Goal: Task Accomplishment & Management: Use online tool/utility

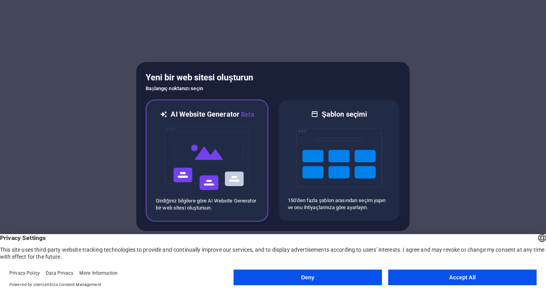
click at [186, 159] on img at bounding box center [207, 159] width 86 height 78
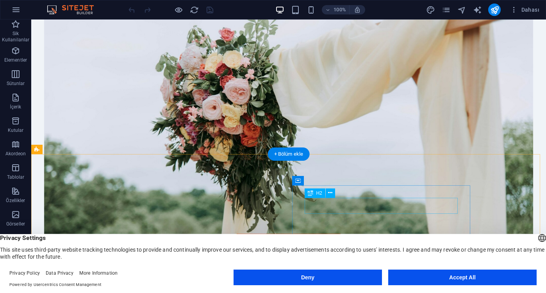
scroll to position [469, 0]
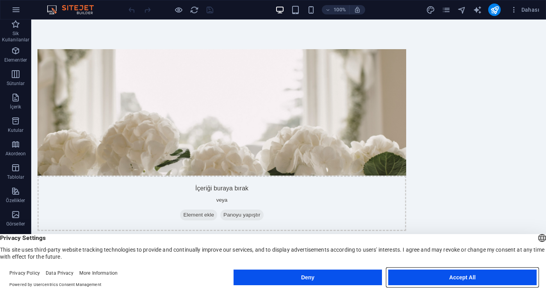
click at [458, 272] on button "Accept All" at bounding box center [462, 278] width 148 height 16
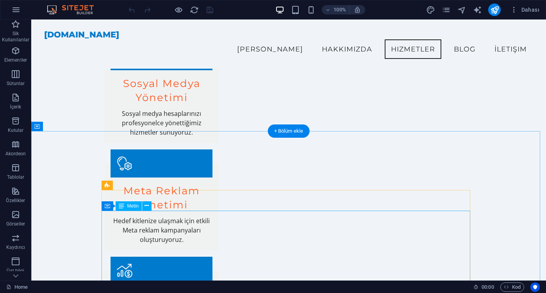
scroll to position [1054, 0]
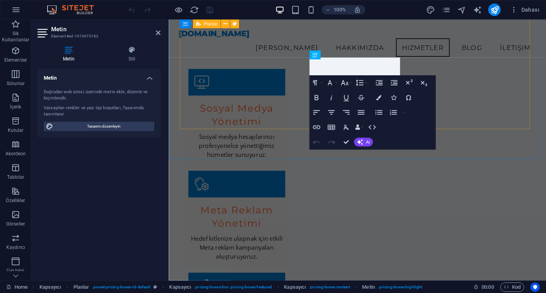
scroll to position [1115, 0]
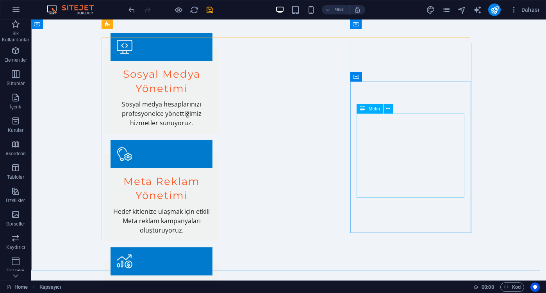
scroll to position [1094, 0]
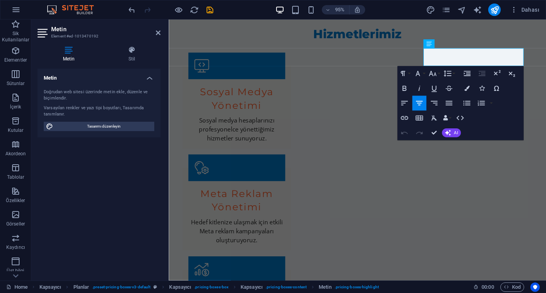
scroll to position [1115, 0]
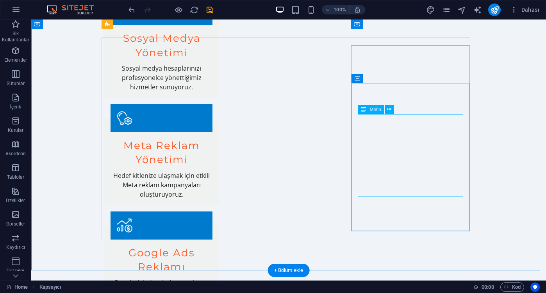
scroll to position [1094, 0]
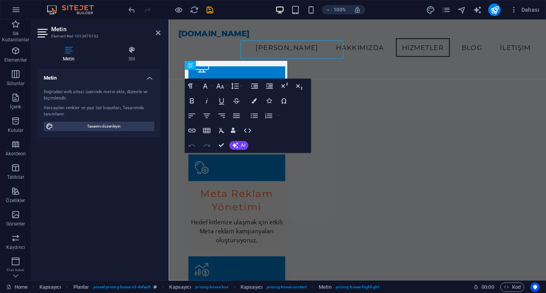
scroll to position [1106, 0]
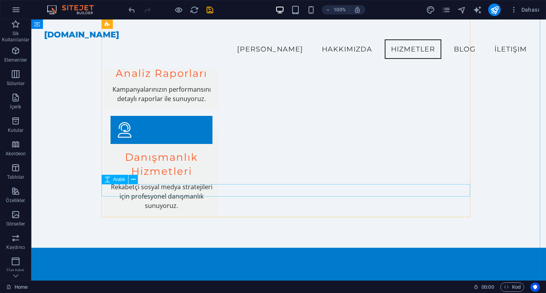
scroll to position [1201, 0]
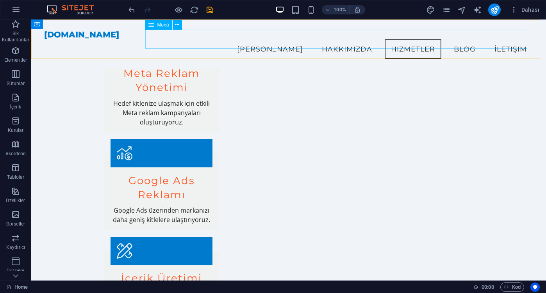
click at [410, 39] on nav "Ana Sayfa Hakkımızda Hizmetler Blog İletişim" at bounding box center [288, 49] width 489 height 20
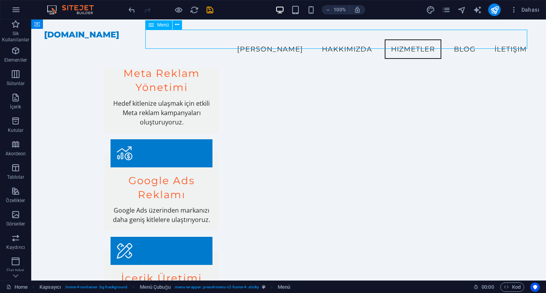
click at [475, 39] on nav "Ana Sayfa Hakkımızda Hizmetler Blog İletişim" at bounding box center [288, 49] width 489 height 20
click at [464, 39] on nav "Ana Sayfa Hakkımızda Hizmetler Blog İletişim" at bounding box center [288, 49] width 489 height 20
click at [18, 5] on icon "button" at bounding box center [15, 9] width 9 height 9
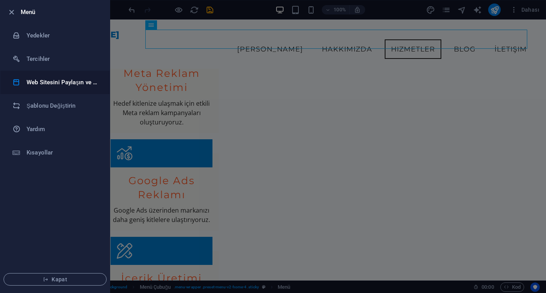
click at [63, 85] on h6 "Web Sitesini Paylaşın ve [GEOGRAPHIC_DATA]" at bounding box center [63, 82] width 72 height 9
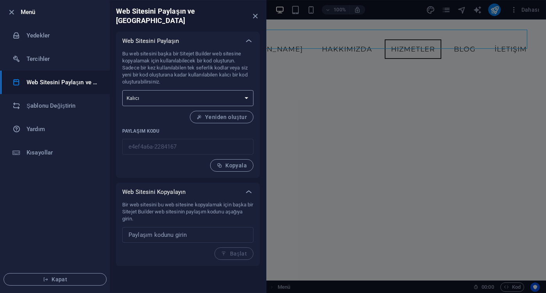
click at [203, 91] on select "Tek seferlik Kalıcı" at bounding box center [187, 98] width 131 height 16
click at [191, 227] on input "text" at bounding box center [187, 235] width 131 height 16
click at [57, 105] on h6 "Şablonu Değiştirin" at bounding box center [63, 105] width 72 height 9
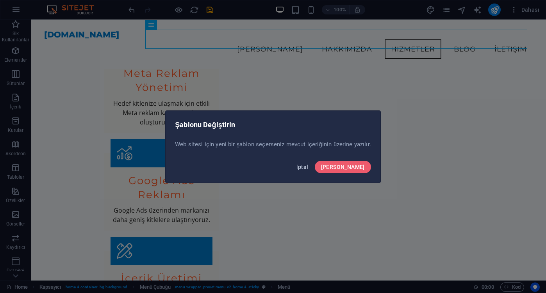
click at [312, 172] on button "İptal" at bounding box center [302, 167] width 18 height 13
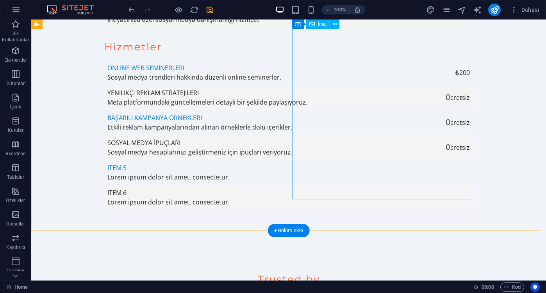
scroll to position [3142, 0]
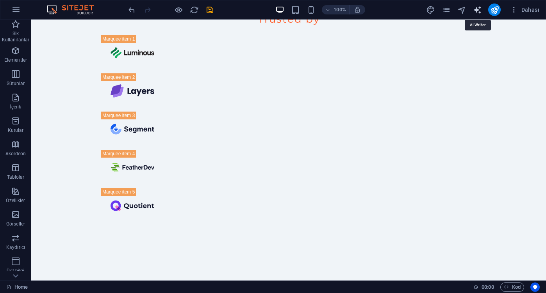
click at [474, 9] on icon "text_generator" at bounding box center [477, 9] width 9 height 9
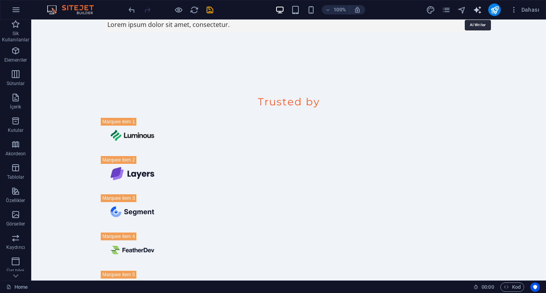
select select "English"
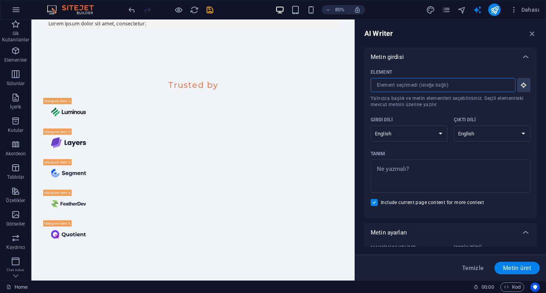
click at [423, 89] on input "Element ​ Yalnızca başlık ve metin elementleri seçebilirsiniz. Seçili elementte…" at bounding box center [440, 85] width 139 height 14
click at [432, 135] on select "Albanian Arabic Armenian Awadhi Azerbaijani Bashkir Basque Belarusian Bengali B…" at bounding box center [409, 134] width 77 height 16
click at [401, 126] on select "Albanian Arabic Armenian Awadhi Azerbaijani Bashkir Basque Belarusian Bengali B…" at bounding box center [409, 134] width 77 height 16
click at [399, 139] on select "Albanian Arabic Armenian Awadhi Azerbaijani Bashkir Basque Belarusian Bengali B…" at bounding box center [409, 134] width 77 height 16
select select "Wu"
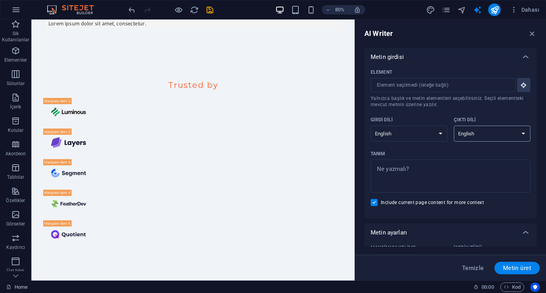
click at [482, 134] on select "Albanian Arabic Armenian Awadhi Azerbaijani Bashkir Basque Belarusian Bengali B…" at bounding box center [492, 134] width 77 height 16
select select "Faroese"
click at [437, 164] on textarea "Tanım x ​" at bounding box center [451, 176] width 152 height 25
type textarea "x"
click at [408, 87] on input "Element ​ Yalnızca başlık ve metin elementleri seçebilirsiniz. Seçili elementte…" at bounding box center [440, 85] width 139 height 14
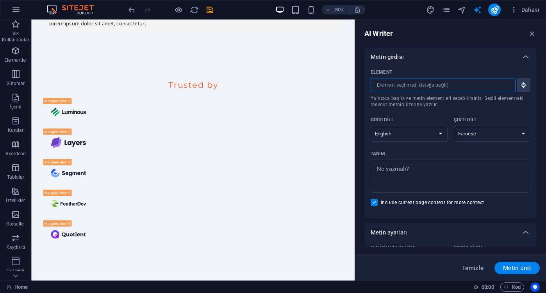
click at [397, 56] on p "Metin girdisi" at bounding box center [387, 57] width 33 height 8
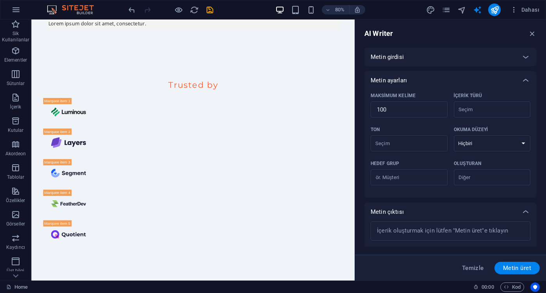
click at [397, 56] on p "Metin girdisi" at bounding box center [387, 57] width 33 height 8
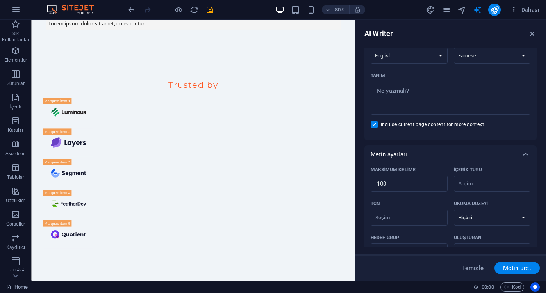
scroll to position [171, 0]
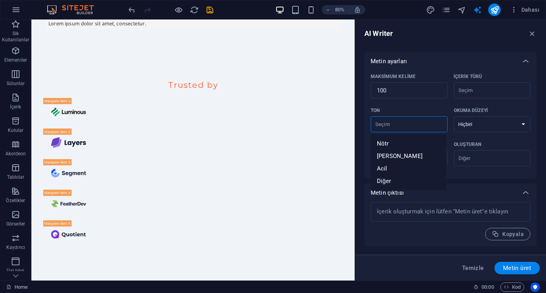
click at [409, 120] on input "Ton ​" at bounding box center [402, 124] width 59 height 11
click at [480, 120] on select "Hiçbiri Akademik Yetişkin Genç Çocuk" at bounding box center [492, 124] width 77 height 16
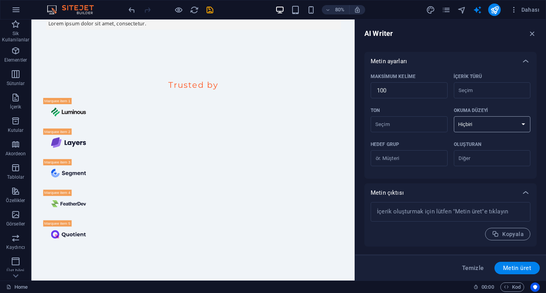
click at [480, 120] on select "Hiçbiri Akademik Yetişkin Genç Çocuk" at bounding box center [492, 124] width 77 height 16
type textarea "x"
click at [426, 210] on textarea at bounding box center [451, 212] width 152 height 12
click at [435, 214] on textarea at bounding box center [451, 212] width 152 height 12
type textarea "x"
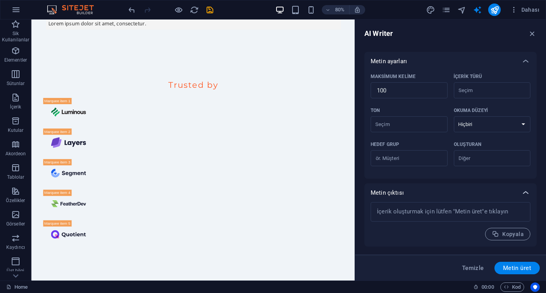
click at [516, 193] on div at bounding box center [525, 193] width 19 height 19
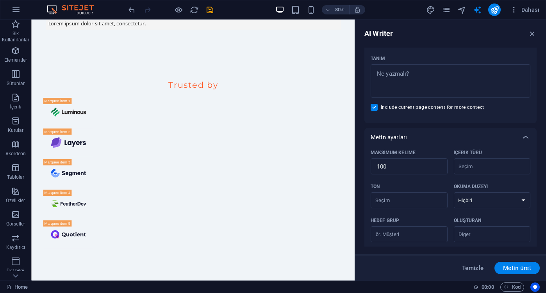
scroll to position [0, 0]
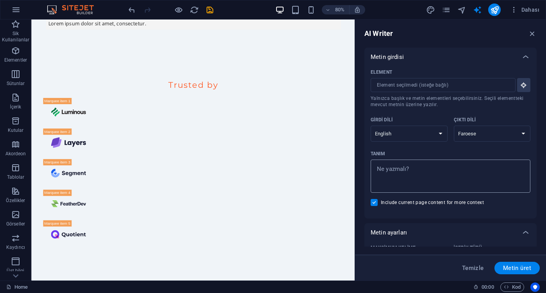
type textarea "x"
click at [407, 173] on textarea "Tanım x ​" at bounding box center [451, 176] width 152 height 25
type textarea "M"
type textarea "x"
type textarea "Me"
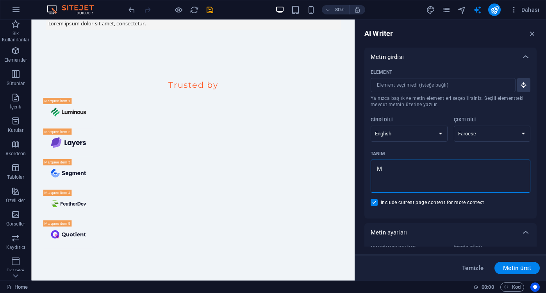
type textarea "x"
type textarea "Met"
type textarea "x"
type textarea "Meta"
type textarea "x"
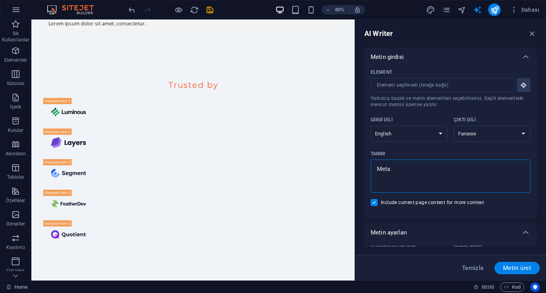
type textarea "Meta"
type textarea "x"
type textarea "Meta R"
type textarea "x"
type textarea "Meta Re"
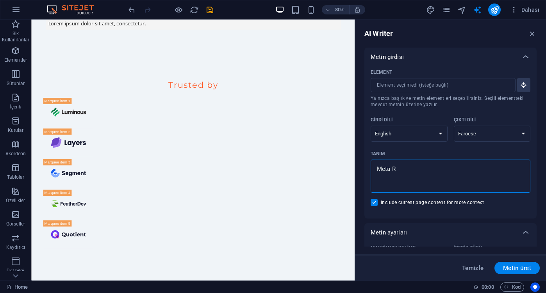
type textarea "x"
type textarea "Meta Rek"
type textarea "x"
type textarea "Meta Rekl"
type textarea "x"
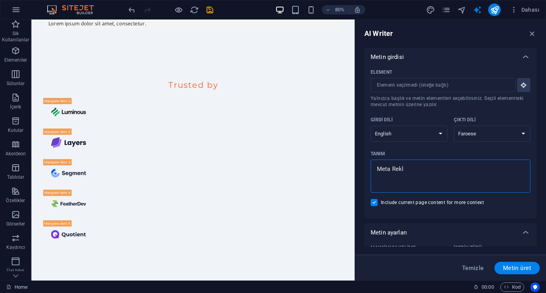
type textarea "Meta Rekla"
type textarea "x"
type textarea "Meta Reklam"
type textarea "x"
type textarea "Meta Reklaml"
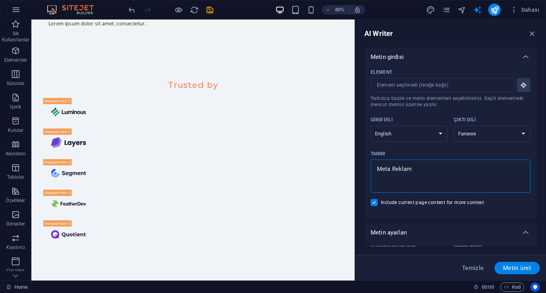
type textarea "x"
type textarea "Meta Reklamla"
type textarea "x"
type textarea "Meta Reklamlar"
type textarea "x"
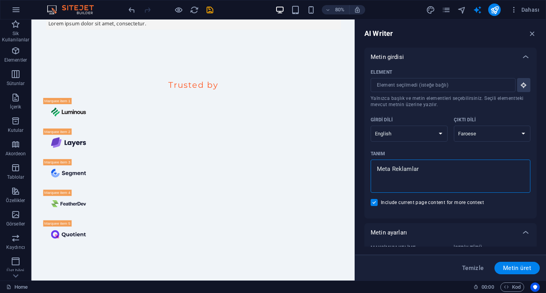
type textarea "Meta Reklamları"
type textarea "x"
type textarea "Meta Reklamları"
type textarea "x"
type textarea "Meta Reklamları h"
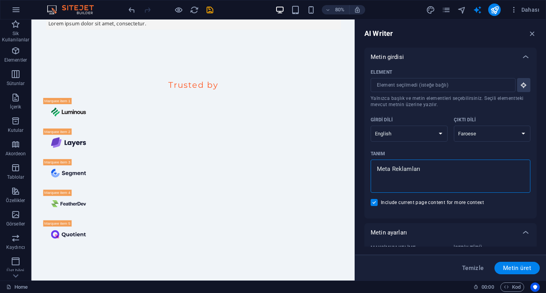
type textarea "x"
type textarea "Meta Reklamları ha"
type textarea "x"
type textarea "Meta Reklamları hak"
type textarea "x"
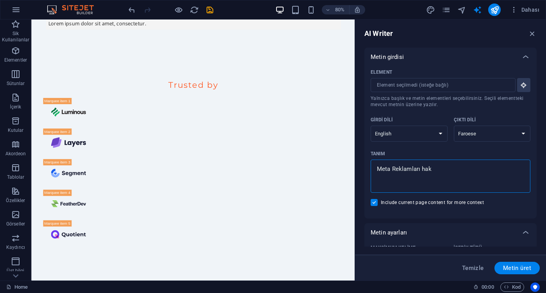
type textarea "Meta Reklamları hakk"
type textarea "x"
type textarea "Meta Reklamları hakkı"
type textarea "x"
type textarea "Meta Reklamları hakkın"
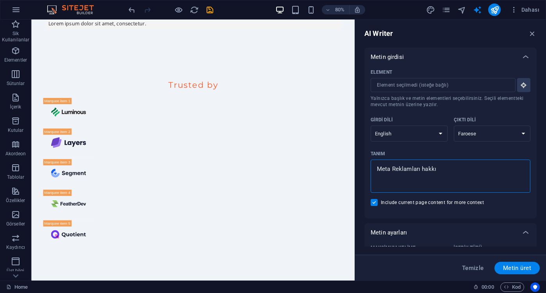
type textarea "x"
type textarea "Meta Reklamları hakkınd"
type textarea "x"
type textarea "Meta Reklamları hakkında"
type textarea "x"
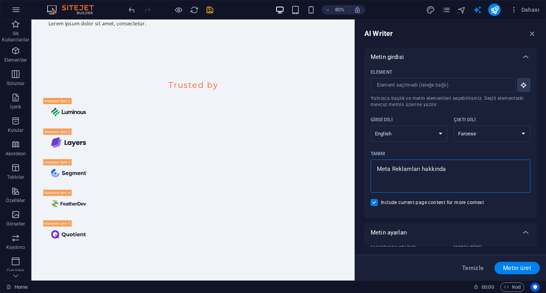
type textarea "Meta Reklamları hakkında"
type textarea "x"
type textarea "Meta Reklamları hakkında G"
type textarea "x"
type textarea "Meta Reklamları hakkında Gü"
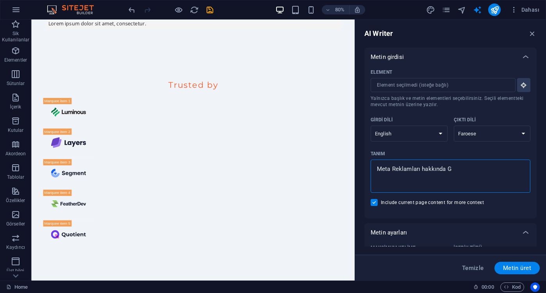
type textarea "x"
type textarea "Meta Reklamları hakkında Gün"
type textarea "x"
type textarea "Meta Reklamları hakkında Günc"
type textarea "x"
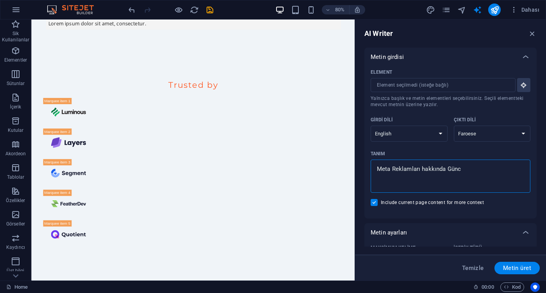
type textarea "Meta Reklamları hakkında Günce"
type textarea "x"
type textarea "Meta Reklamları hakkında Güncel"
type textarea "x"
type textarea "Meta Reklamları hakkında Güncell"
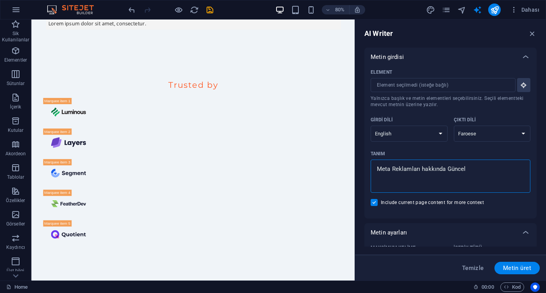
type textarea "x"
type textarea "Meta Reklamları hakkında Güncelle"
type textarea "x"
type textarea "Meta Reklamları hakkında Güncelle"
type textarea "x"
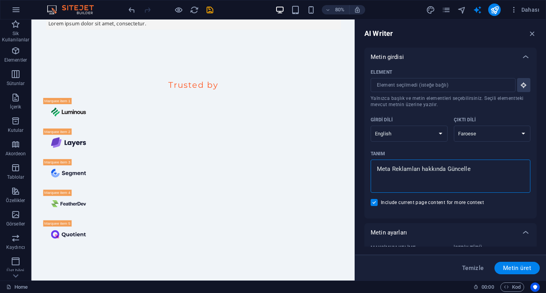
type textarea "Meta Reklamları hakkında Güncelle"
type textarea "x"
type textarea "Meta Reklamları hakkında Güncell"
type textarea "x"
type textarea "Meta Reklamları hakkında Güncel"
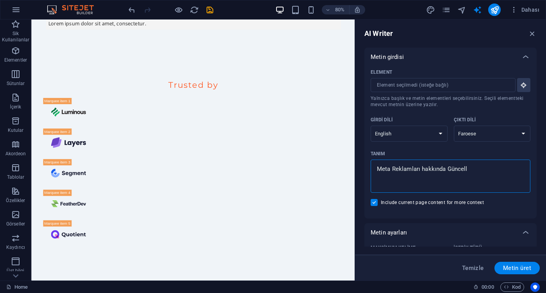
type textarea "x"
type textarea "Meta Reklamları hakkında Güncel"
type textarea "x"
type textarea "Meta Reklamları hakkında Güncel b"
type textarea "x"
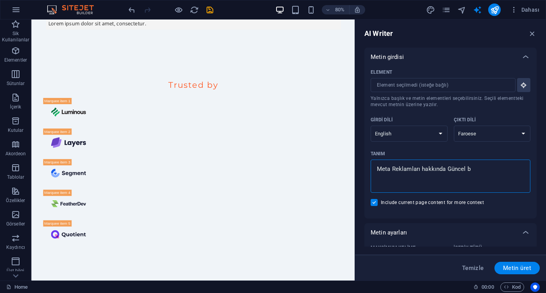
type textarea "Meta Reklamları hakkında Güncel bi"
type textarea "x"
type textarea "Meta Reklamları hakkında Güncel bil"
type textarea "x"
type textarea "Meta Reklamları hakkında Güncel bilg"
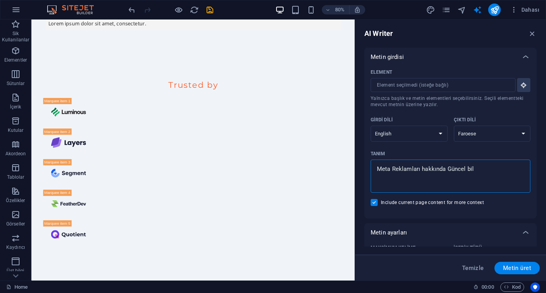
type textarea "x"
type textarea "Meta Reklamları hakkında Güncel bilgi"
type textarea "x"
type textarea "Meta Reklamları hakkında Güncel bilgil"
type textarea "x"
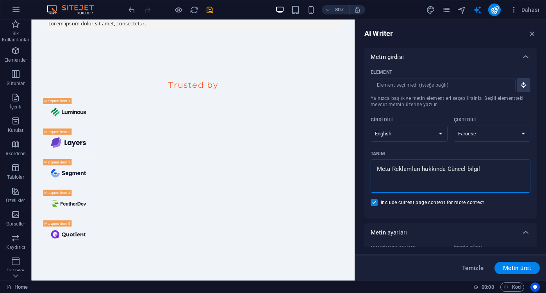
type textarea "Meta Reklamları hakkında Güncel bilgile"
type textarea "x"
type textarea "Meta Reklamları hakkında Güncel bilgiler"
type textarea "x"
type textarea "Meta Reklamları hakkında Güncel bilgiler."
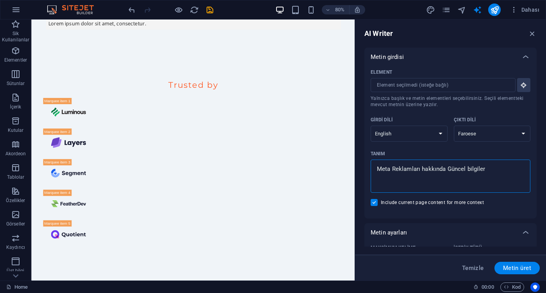
type textarea "x"
type textarea "Meta Reklamları hakkında Güncel bilgiler."
click at [523, 270] on span "Metin üret" at bounding box center [517, 268] width 28 height 6
type textarea "x"
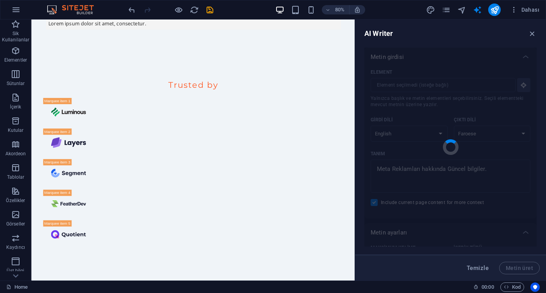
type textarea "x"
type textarea "Meta reklamir bjóða upp á nýjar leiðir til að ná til markhópa í rauntíma og hám…"
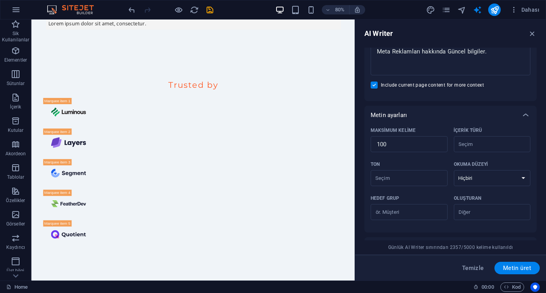
scroll to position [133, 0]
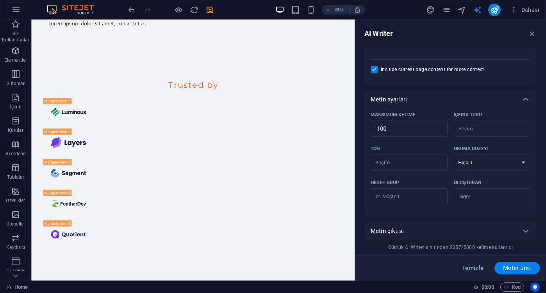
click at [463, 223] on div "Metin çıktısı" at bounding box center [450, 231] width 172 height 19
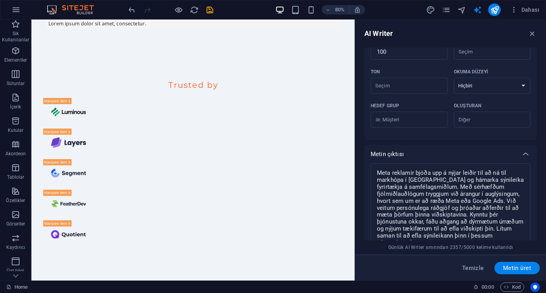
scroll to position [275, 0]
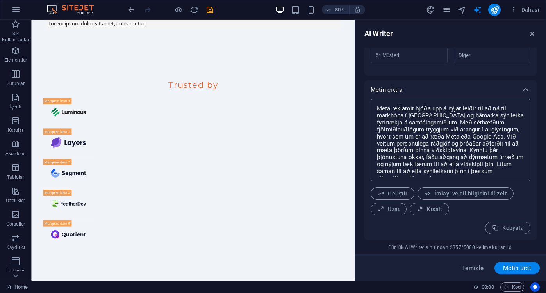
click at [407, 115] on textarea "Meta reklamir bjóða upp á nýjar leiðir til að ná til markhópa í rauntíma og hám…" at bounding box center [451, 140] width 152 height 74
drag, startPoint x: 407, startPoint y: 115, endPoint x: 436, endPoint y: 116, distance: 29.7
click at [407, 115] on textarea "Meta reklamir bjóða upp á nýjar leiðir til að ná til markhópa í rauntíma og hám…" at bounding box center [451, 140] width 152 height 74
click at [441, 116] on textarea "Meta reklamir bjóða upp á nýjar leiðir til að ná til markhópa í rauntíma og hám…" at bounding box center [451, 140] width 152 height 74
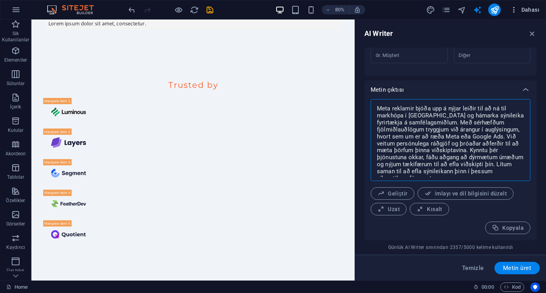
scroll to position [0, 0]
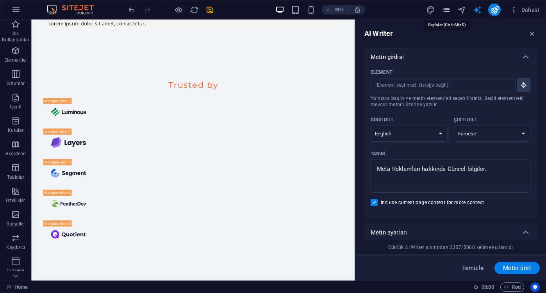
type textarea "x"
click at [448, 11] on icon "pages" at bounding box center [446, 9] width 9 height 9
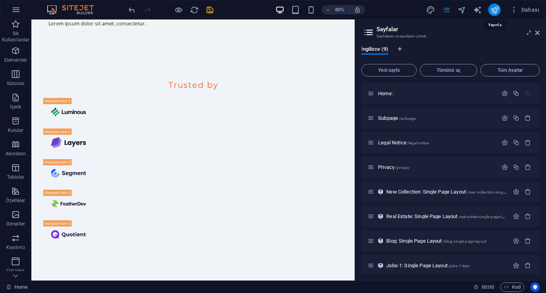
click at [495, 13] on icon "publish" at bounding box center [494, 9] width 9 height 9
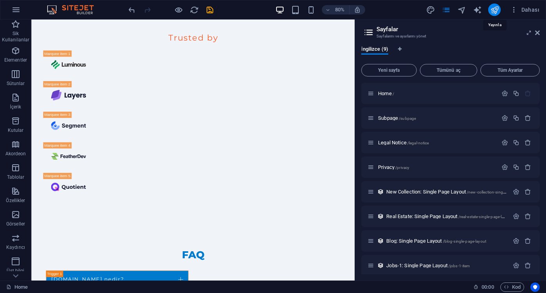
checkbox input "false"
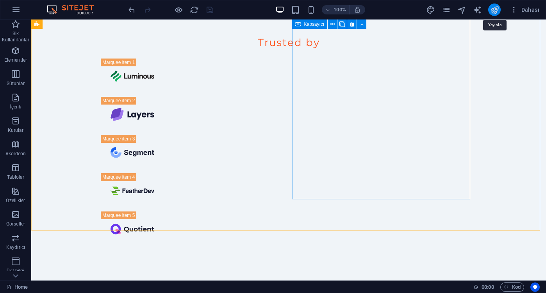
click at [494, 10] on icon "publish" at bounding box center [494, 9] width 9 height 9
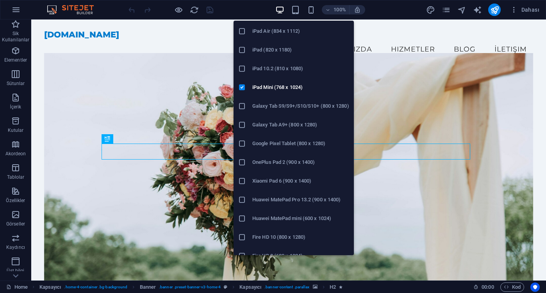
scroll to position [46, 0]
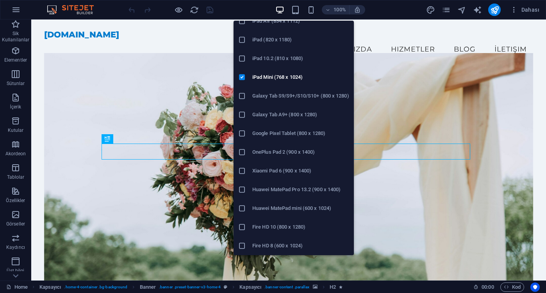
click at [304, 173] on h6 "Xiaomi Pad 6 (900 x 1400)" at bounding box center [300, 170] width 97 height 9
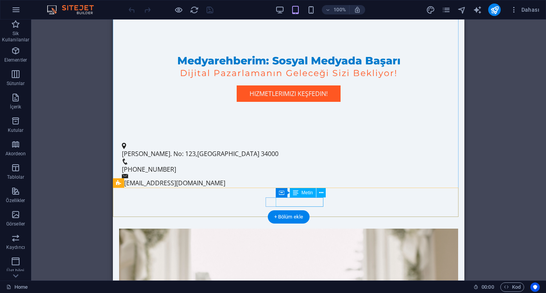
scroll to position [0, 0]
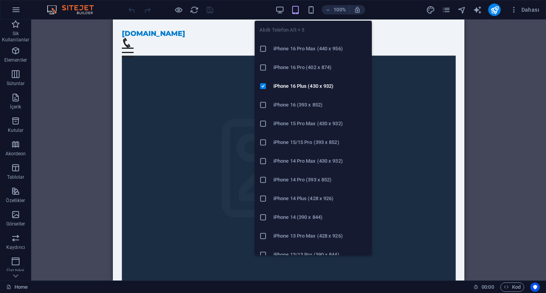
click at [320, 49] on h6 "iPhone 16 Pro Max (440 x 956)" at bounding box center [320, 48] width 94 height 9
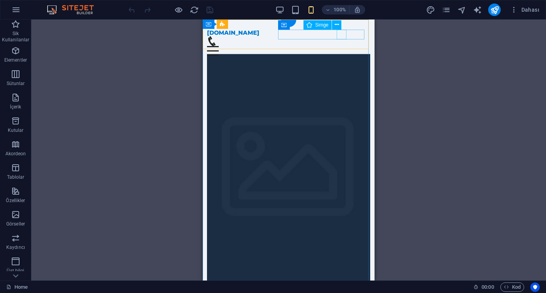
click at [343, 36] on figure at bounding box center [285, 41] width 157 height 10
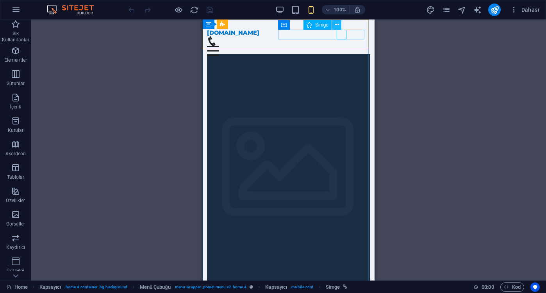
click at [339, 25] on button at bounding box center [336, 24] width 9 height 9
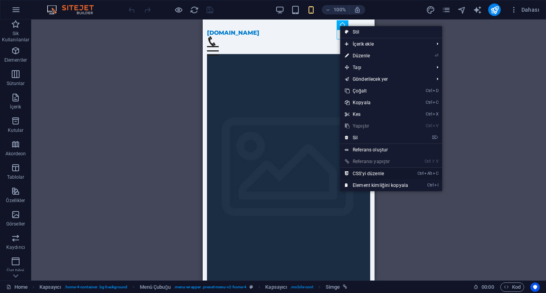
click at [401, 177] on link "Ctrl Alt C CSS'yi düzenle" at bounding box center [376, 174] width 73 height 12
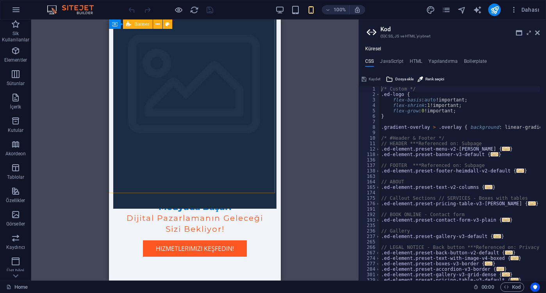
scroll to position [156, 0]
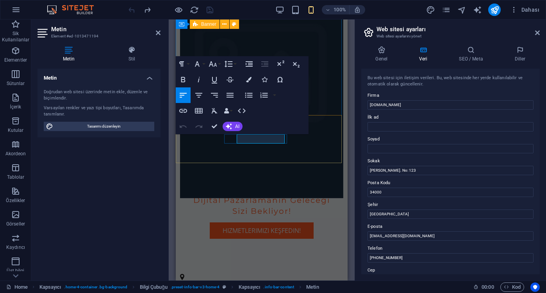
click at [409, 168] on input "Örnek Mah. No: 123" at bounding box center [451, 170] width 166 height 9
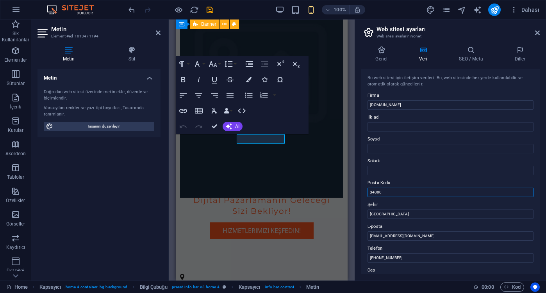
click at [415, 195] on input "34000" at bounding box center [451, 192] width 166 height 9
click at [411, 213] on input "İstanbul" at bounding box center [451, 214] width 166 height 9
type input "Sakarya"
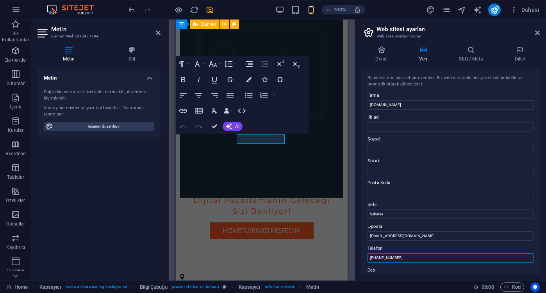
click at [401, 260] on input "(0212) 000 00 00" at bounding box center [451, 258] width 166 height 9
type input "("
type input "0850 305 09 57"
click at [407, 271] on label "Cep" at bounding box center [451, 270] width 166 height 9
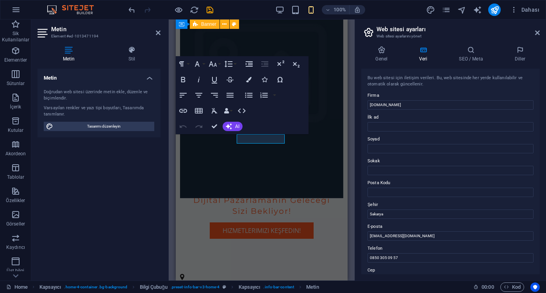
click at [407, 275] on input "Cep" at bounding box center [451, 279] width 166 height 9
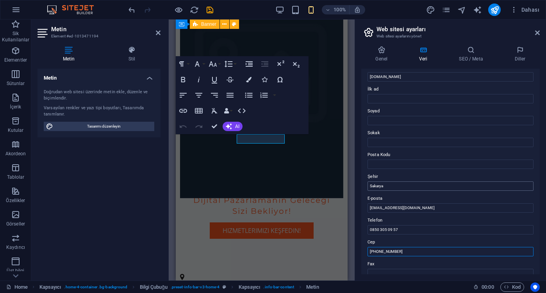
scroll to position [0, 0]
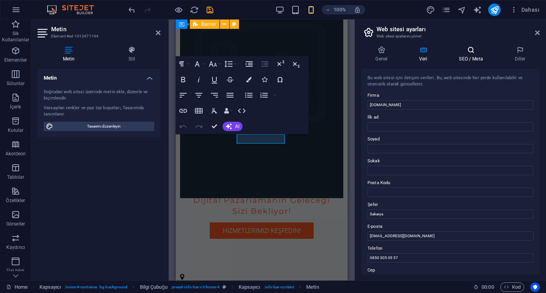
type input "+90 542 679 59 09"
click at [473, 59] on h4 "SEO / Meta" at bounding box center [472, 54] width 55 height 16
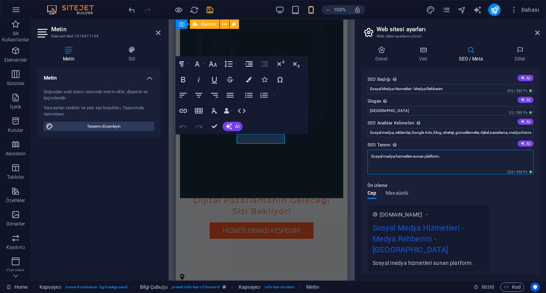
click at [450, 162] on textarea "Sosyal medya hizmetleri sunan platform." at bounding box center [451, 162] width 166 height 25
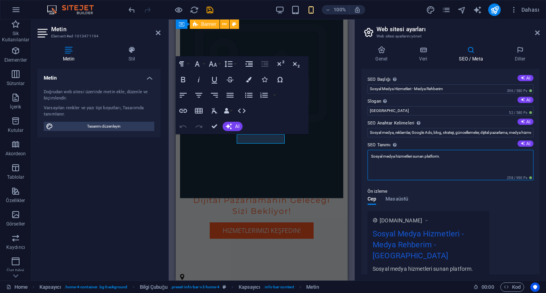
click at [450, 162] on textarea "Sosyal medya hizmetleri sunan platform." at bounding box center [451, 165] width 166 height 30
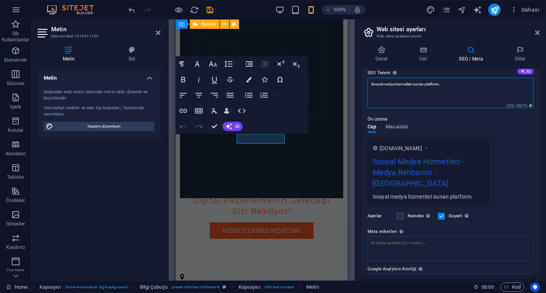
scroll to position [78, 0]
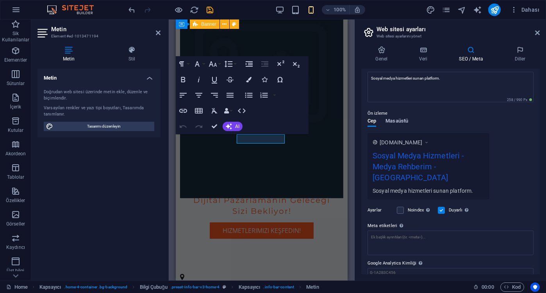
click at [400, 120] on span "Masaüstü" at bounding box center [397, 121] width 23 height 11
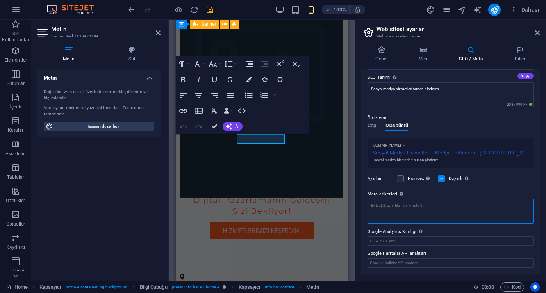
scroll to position [73, 0]
click at [398, 207] on textarea "Meta etiketleri Web sitenin etiketlerinin içine yerleştirilecek HTML kodunu bur…" at bounding box center [451, 211] width 166 height 25
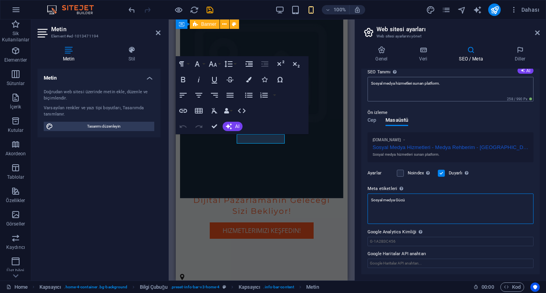
scroll to position [0, 0]
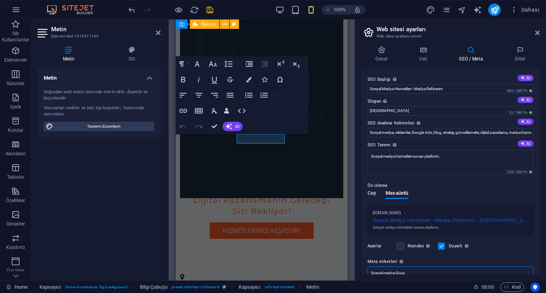
type textarea "Sosyal medya Gücü"
click at [373, 195] on body "medyarehberim.com.tr Home Sik Kullanilanlar Elementler Sütunlar İçerik Kutular …" at bounding box center [273, 146] width 546 height 293
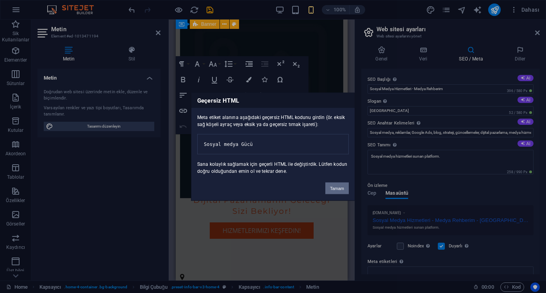
click at [332, 191] on button "Tamam" at bounding box center [336, 188] width 23 height 12
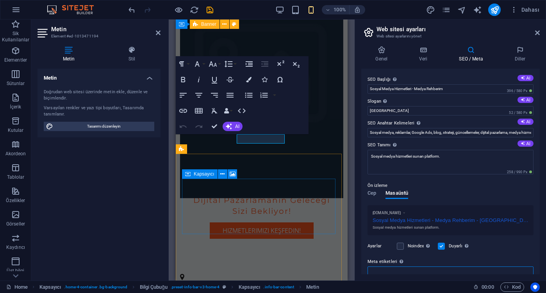
scroll to position [2, 0]
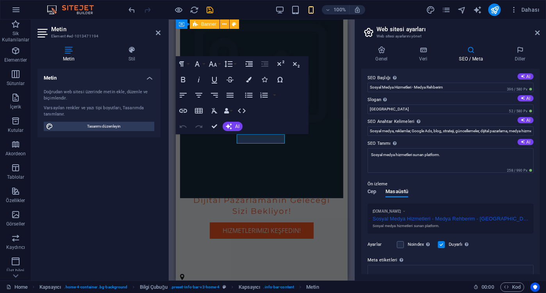
click at [372, 191] on span "Cep" at bounding box center [372, 192] width 9 height 11
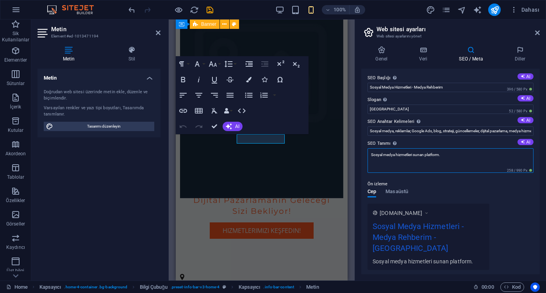
click at [447, 160] on textarea "Sosyal medya hizmetleri sunan platform." at bounding box center [451, 160] width 166 height 25
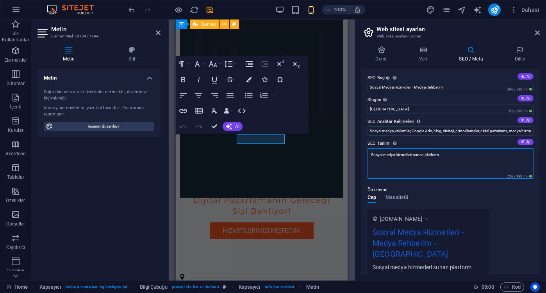
click at [447, 160] on textarea "Sosyal medya hizmetleri sunan platform." at bounding box center [451, 163] width 166 height 30
type textarea "Sosyal medya da Gücü Ele alın. Profesyonel hizmet ile tanışın"
click at [431, 131] on input "Sosyal medya, reklamlar, Google Ads, blog, strateji, güncellemeler, dijital paz…" at bounding box center [451, 131] width 166 height 9
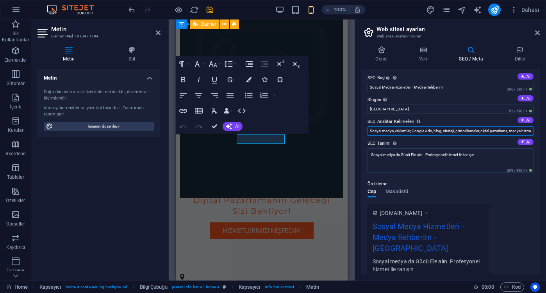
click at [431, 131] on input "Sosyal medya, reklamlar, Google Ads, blog, strateji, güncellemeler, dijital paz…" at bounding box center [451, 131] width 166 height 9
click at [408, 132] on input "Sosyal medya, reklamlar, Google Ads, blog, strateji, güncellemeler, dijital paz…" at bounding box center [451, 131] width 166 height 9
drag, startPoint x: 390, startPoint y: 130, endPoint x: 531, endPoint y: 131, distance: 141.0
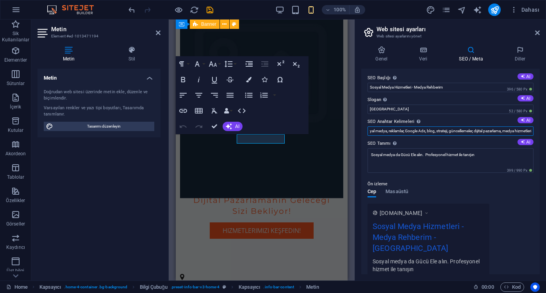
click at [531, 131] on input "Sosyal medya, reklamlar, Google Ads, blog, strateji, güncellemeler, dijital paz…" at bounding box center [451, 131] width 166 height 9
click at [398, 113] on input "Berlin" at bounding box center [451, 109] width 166 height 9
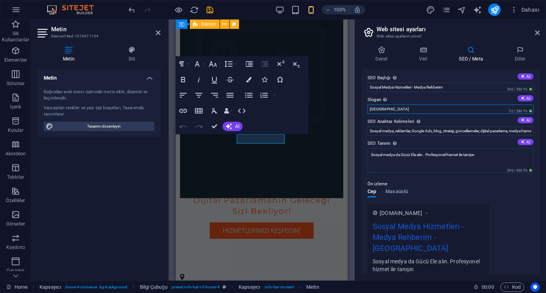
click at [398, 113] on input "Berlin" at bounding box center [451, 109] width 166 height 9
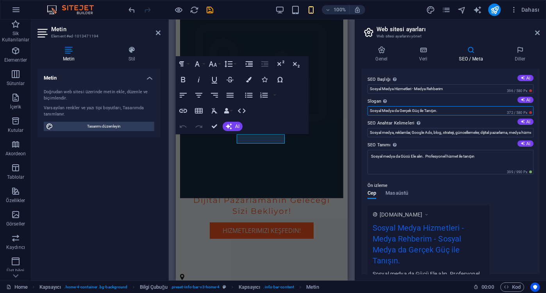
type input "Sosyal Medya da Gerçek Güç ile Tanışın."
click at [506, 177] on div "Ön izleme Cep Masaüstü www.example.com Sosyal Medya Hizmetleri - Medya Rehberim…" at bounding box center [451, 233] width 166 height 116
click at [468, 184] on div "Ön izleme" at bounding box center [451, 185] width 166 height 9
click at [522, 52] on icon at bounding box center [519, 50] width 39 height 8
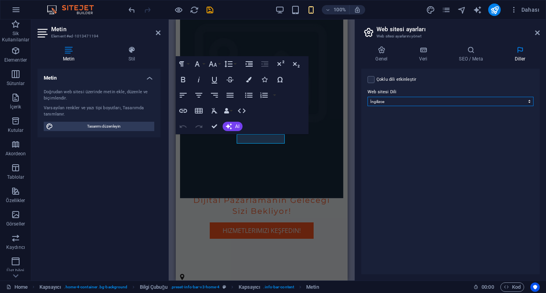
click at [400, 105] on select "Abkhazian Afar Afrikaans Akan Albanian Almanca Amharic Aragonese Arapça Armenia…" at bounding box center [451, 101] width 166 height 9
select select "165"
click at [368, 97] on select "Abkhazian Afar Afrikaans Akan Albanian Almanca Amharic Aragonese Arapça Armenia…" at bounding box center [451, 101] width 166 height 9
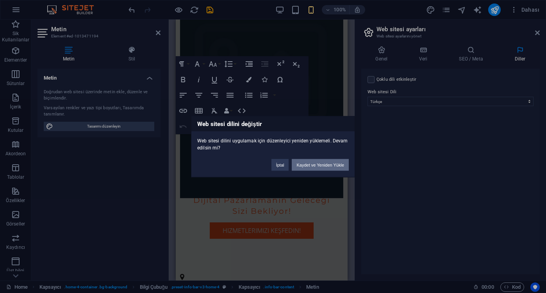
click at [336, 168] on button "Kaydet ve Yeniden Yükle" at bounding box center [320, 165] width 57 height 12
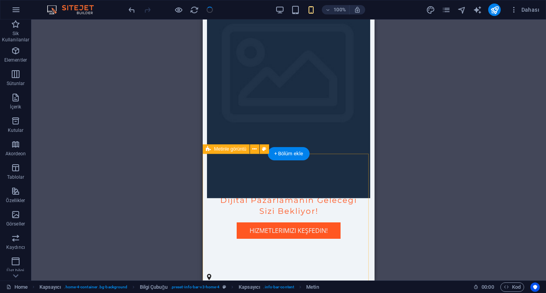
checkbox input "false"
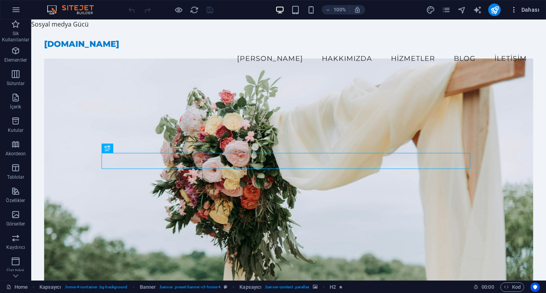
click at [526, 11] on span "Dahası" at bounding box center [524, 10] width 29 height 8
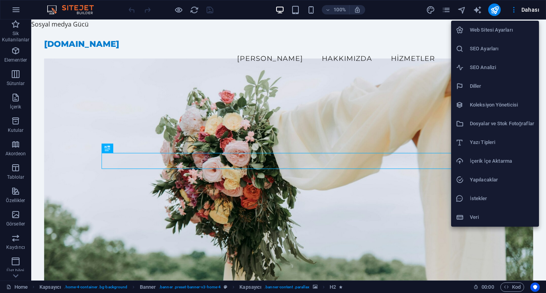
click at [503, 52] on h6 "SEO Ayarları" at bounding box center [502, 48] width 64 height 9
select select "165"
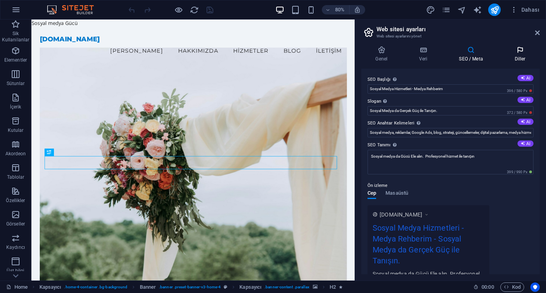
click at [522, 56] on h4 "Diller" at bounding box center [519, 54] width 39 height 16
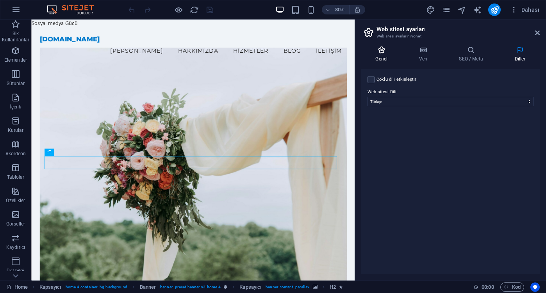
click at [375, 55] on h4 "Genel" at bounding box center [383, 54] width 44 height 16
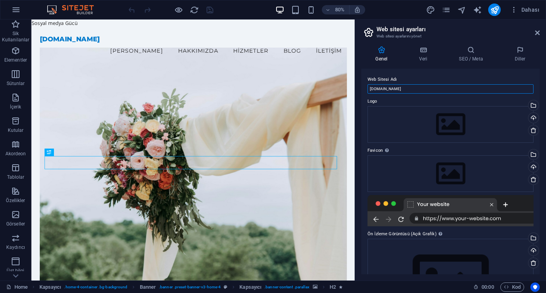
click at [412, 88] on input "[DOMAIN_NAME]" at bounding box center [451, 88] width 166 height 9
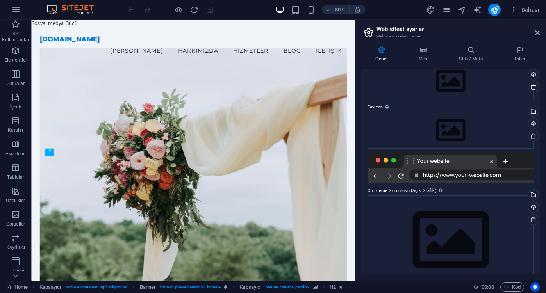
scroll to position [61, 0]
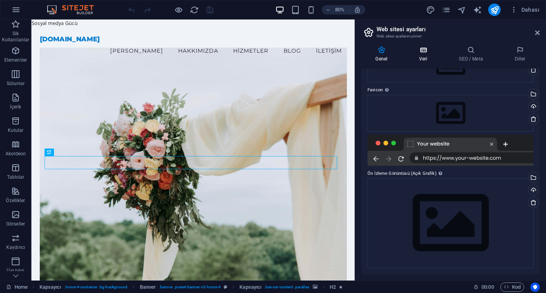
click at [425, 52] on icon at bounding box center [423, 50] width 37 height 8
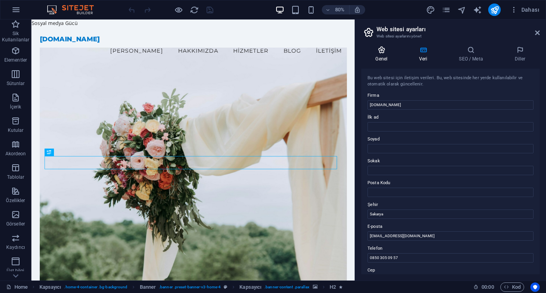
click at [383, 56] on h4 "Genel" at bounding box center [383, 54] width 44 height 16
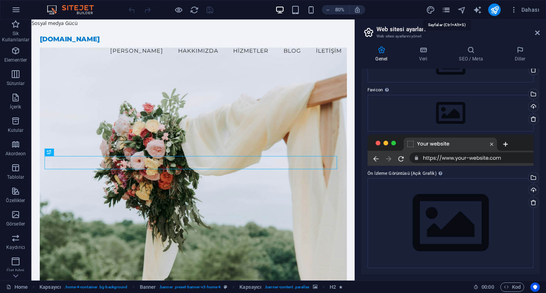
click at [449, 13] on body "medyarehberim.com.tr Home Sik Kullanilanlar Elementler Sütunlar İçerik Kutular …" at bounding box center [273, 146] width 546 height 293
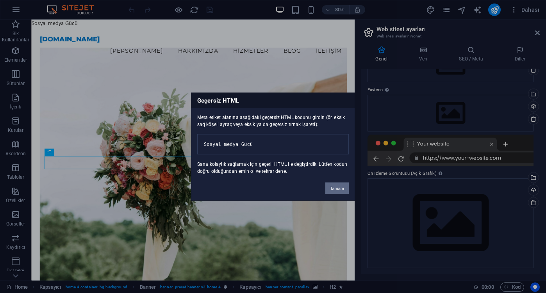
click at [341, 194] on button "Tamam" at bounding box center [336, 188] width 23 height 12
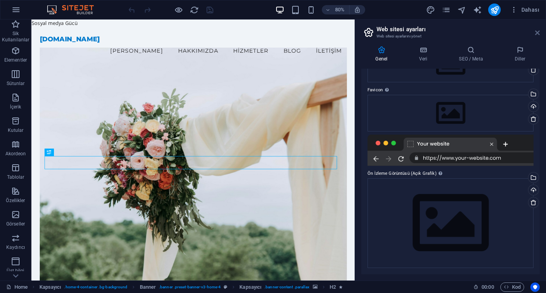
click at [538, 35] on icon at bounding box center [537, 33] width 5 height 6
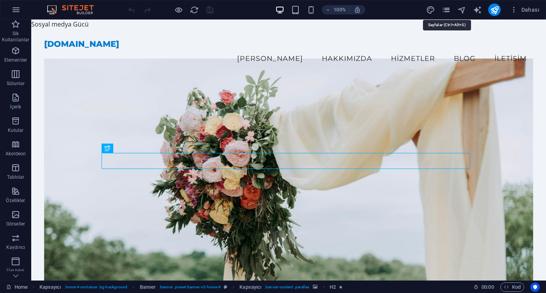
click at [444, 13] on icon "pages" at bounding box center [446, 9] width 9 height 9
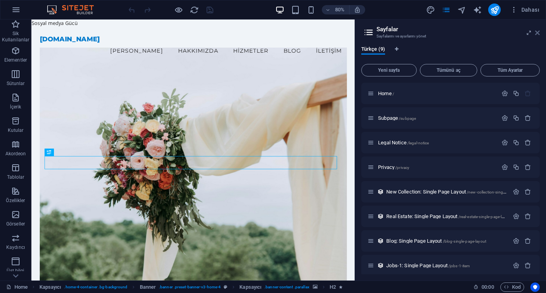
click at [538, 33] on icon at bounding box center [537, 33] width 5 height 6
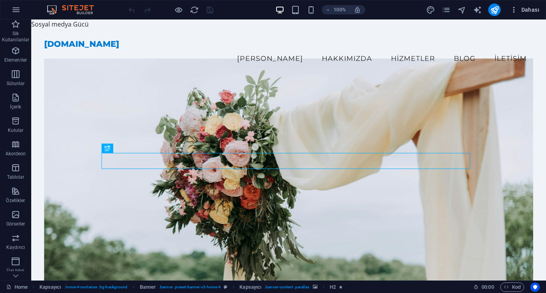
click at [530, 7] on span "Dahası" at bounding box center [524, 10] width 29 height 8
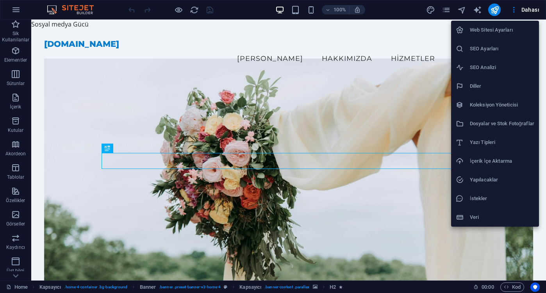
click at [500, 202] on h6 "İstekler" at bounding box center [502, 198] width 64 height 9
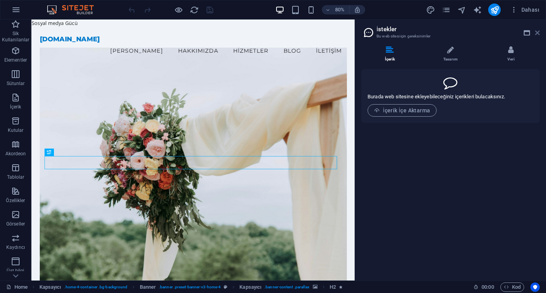
click at [536, 32] on icon at bounding box center [537, 33] width 5 height 6
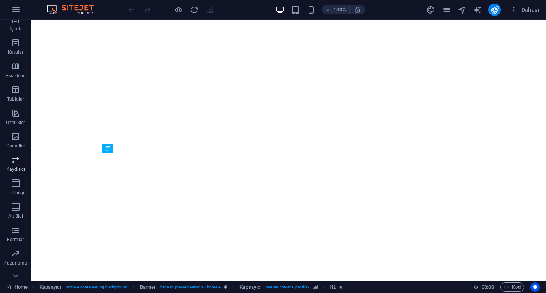
scroll to position [90, 0]
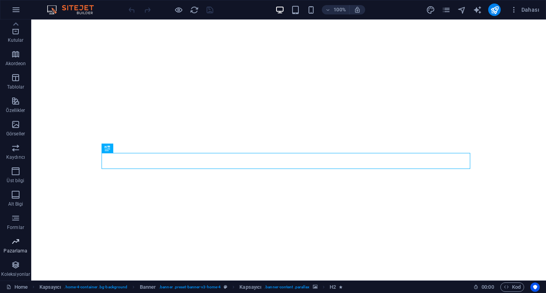
click at [20, 246] on icon "button" at bounding box center [15, 241] width 9 height 9
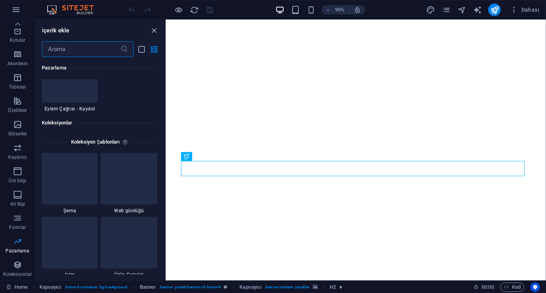
scroll to position [6862, 0]
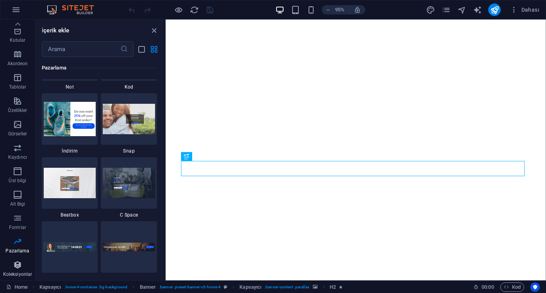
click at [17, 263] on icon "button" at bounding box center [17, 265] width 9 height 9
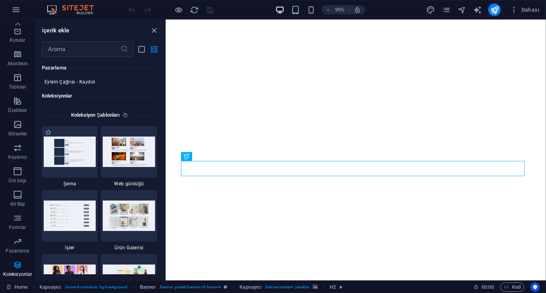
scroll to position [7151, 0]
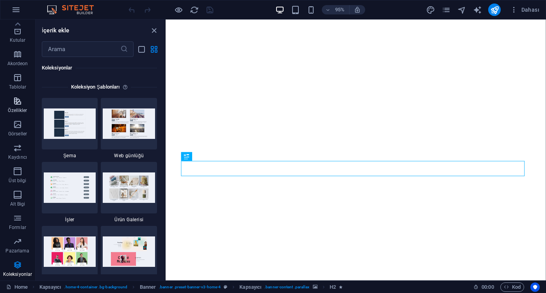
click at [18, 103] on icon "button" at bounding box center [17, 100] width 9 height 9
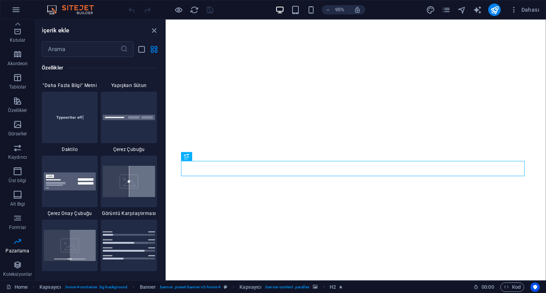
scroll to position [3045, 0]
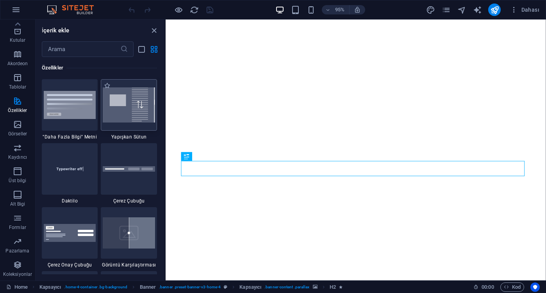
click at [146, 107] on img at bounding box center [129, 105] width 52 height 35
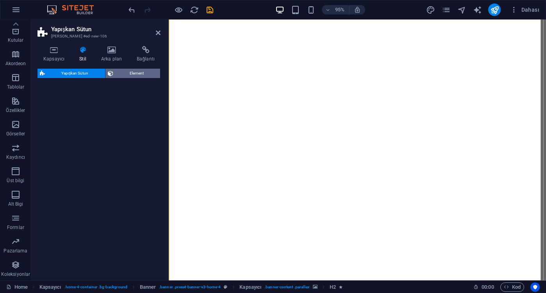
select select "%"
select select "rem"
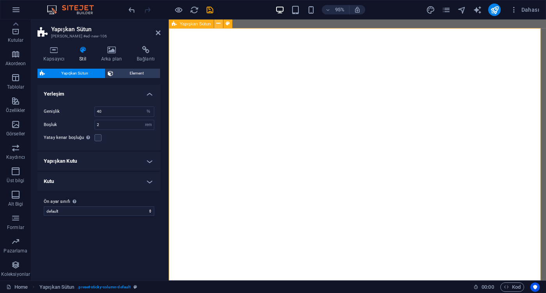
click at [216, 26] on icon at bounding box center [218, 24] width 4 height 8
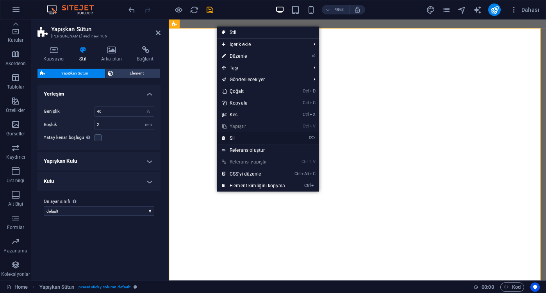
click at [252, 136] on link "⌦ Sil" at bounding box center [253, 138] width 73 height 12
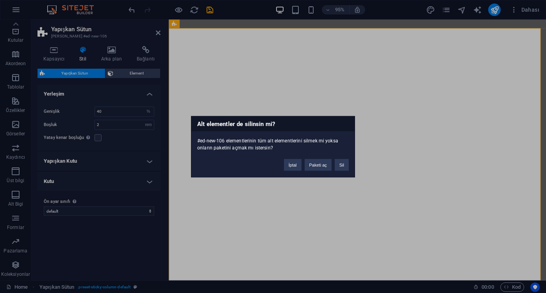
click at [349, 164] on div "İptal Paketi aç Sil" at bounding box center [316, 161] width 77 height 20
click at [345, 166] on button "Sil" at bounding box center [342, 165] width 14 height 12
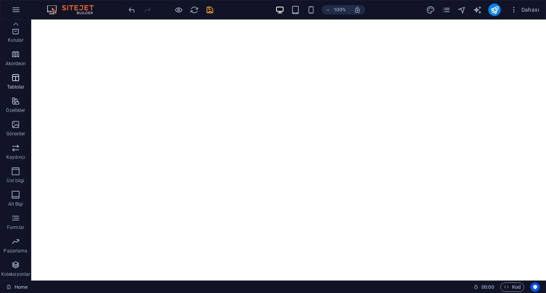
scroll to position [0, 0]
click at [27, 55] on span "Elementler" at bounding box center [15, 55] width 31 height 19
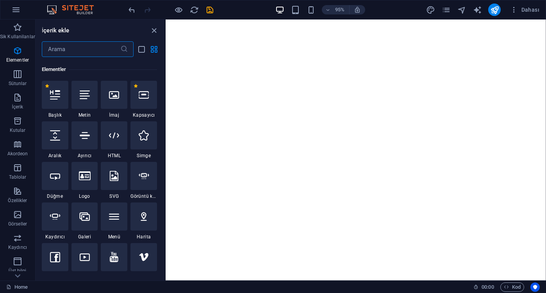
scroll to position [83, 0]
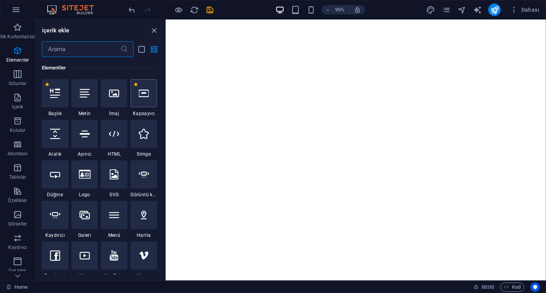
click at [146, 99] on div at bounding box center [143, 93] width 27 height 28
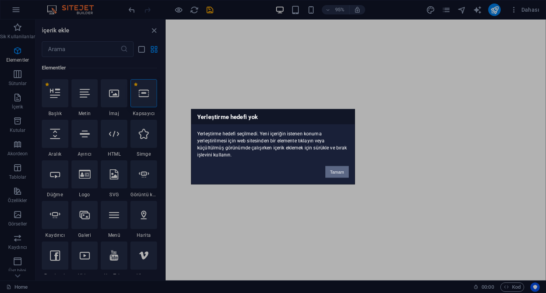
click at [334, 171] on button "Tamam" at bounding box center [336, 172] width 23 height 12
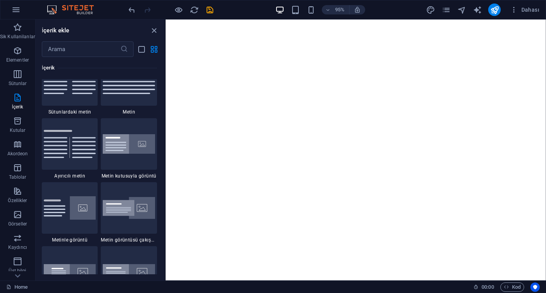
scroll to position [1255, 0]
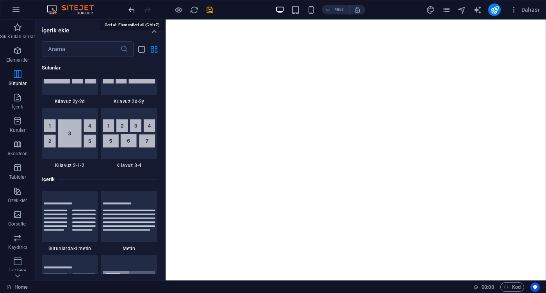
click at [134, 7] on icon "undo" at bounding box center [131, 9] width 9 height 9
click at [154, 29] on icon "close panel" at bounding box center [154, 30] width 9 height 9
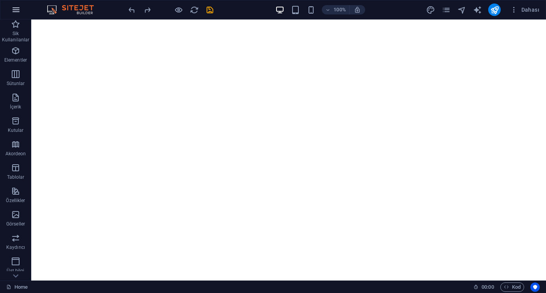
click at [16, 9] on icon "button" at bounding box center [15, 9] width 9 height 9
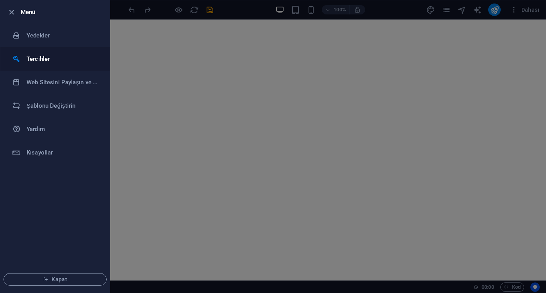
click at [52, 57] on h6 "Tercihler" at bounding box center [63, 58] width 72 height 9
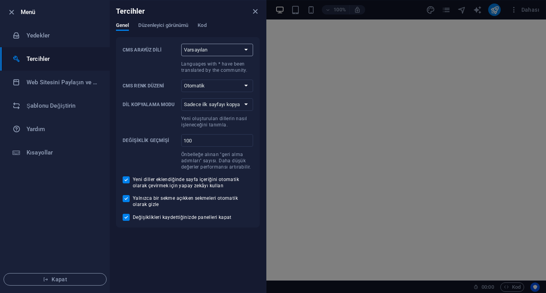
click at [250, 52] on select "Varsayılan Deutsch English Español Suomi* Français Magyar Italiano Nederlands P…" at bounding box center [217, 50] width 72 height 13
select select "tr"
click at [181, 44] on select "Varsayılan Deutsch English Español Suomi* Français Magyar Italiano Nederlands P…" at bounding box center [217, 50] width 72 height 13
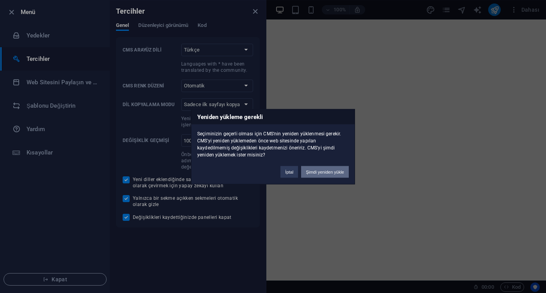
click at [325, 168] on button "Şimdi yeniden yükle" at bounding box center [325, 172] width 48 height 12
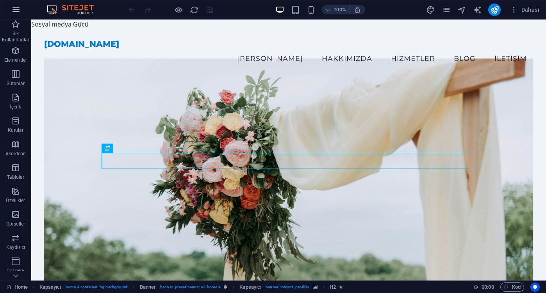
click at [18, 11] on icon "button" at bounding box center [15, 9] width 9 height 9
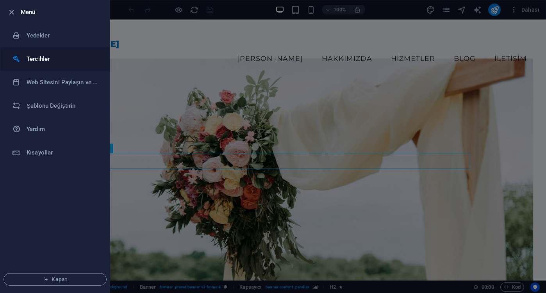
click at [60, 58] on h6 "Tercihler" at bounding box center [63, 58] width 72 height 9
select select "tr"
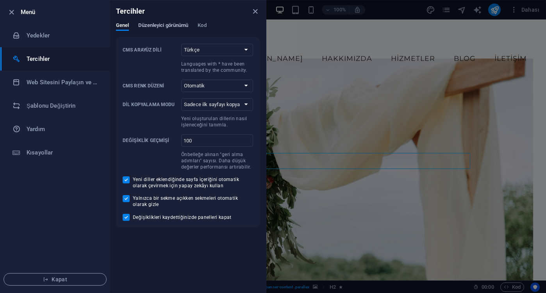
click at [165, 23] on span "Düzenleyici görünümü" at bounding box center [163, 26] width 50 height 11
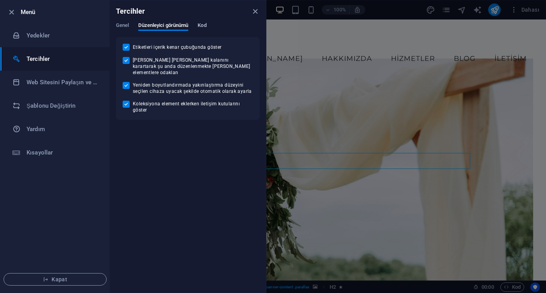
click at [202, 28] on span "Kod" at bounding box center [202, 26] width 9 height 11
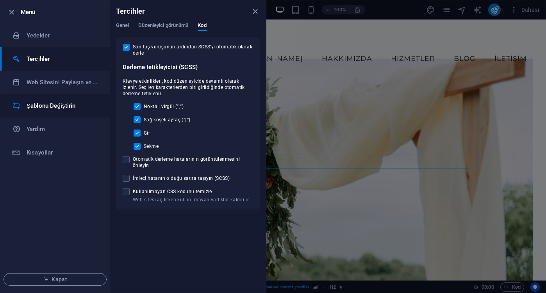
click at [47, 110] on h6 "Şablonu Değiştirin" at bounding box center [63, 105] width 72 height 9
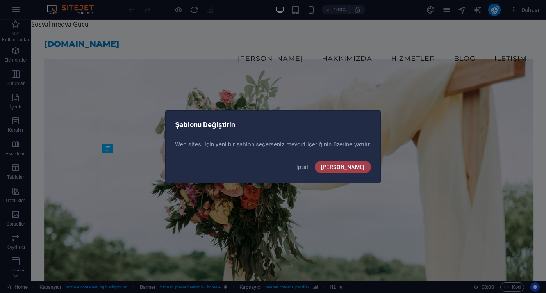
click at [360, 170] on span "[PERSON_NAME]" at bounding box center [343, 167] width 44 height 6
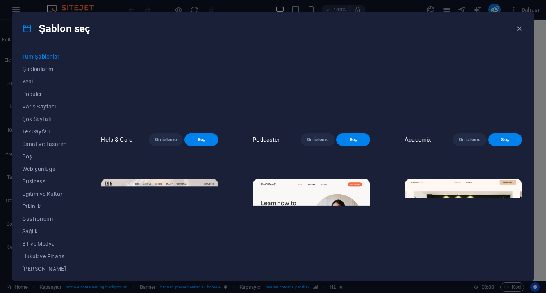
scroll to position [703, 0]
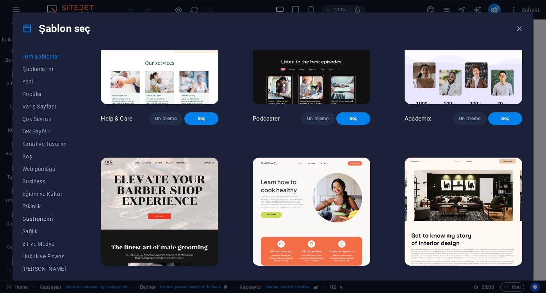
click at [54, 220] on span "Gastronomi" at bounding box center [44, 219] width 44 height 6
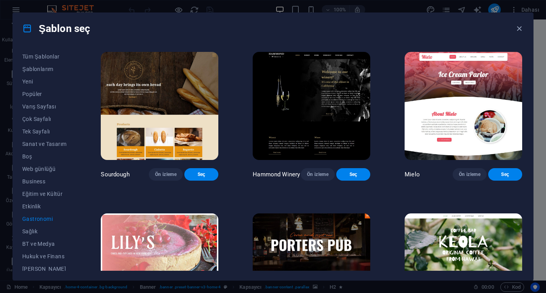
scroll to position [467, 0]
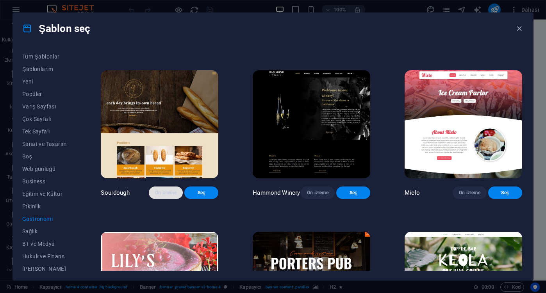
click at [168, 190] on span "Ön izleme" at bounding box center [165, 193] width 21 height 6
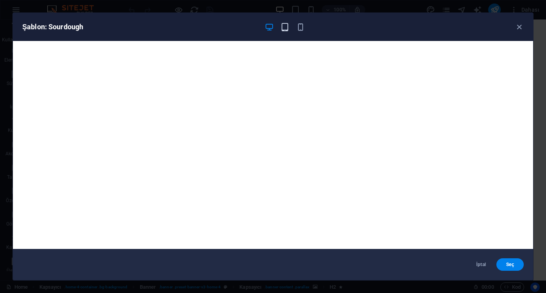
click at [284, 24] on icon "button" at bounding box center [284, 27] width 9 height 9
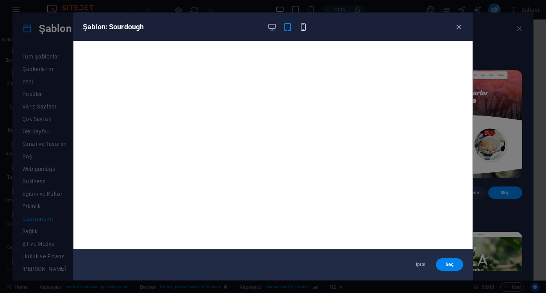
click at [301, 23] on icon "button" at bounding box center [303, 27] width 9 height 9
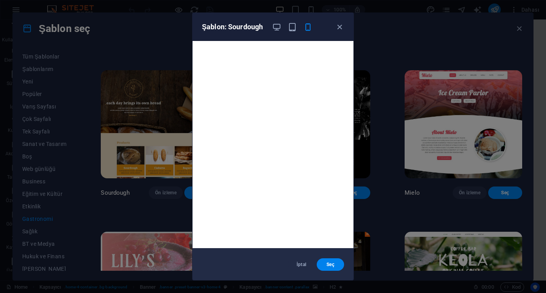
scroll to position [0, 0]
click at [341, 27] on icon "button" at bounding box center [339, 27] width 9 height 9
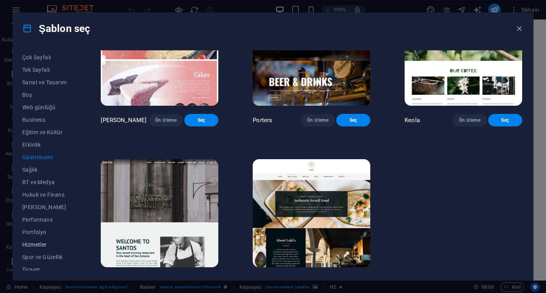
scroll to position [78, 0]
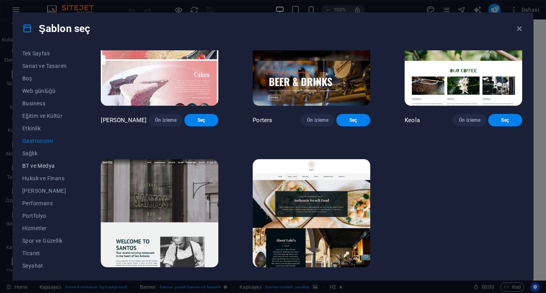
click at [52, 163] on span "BT ve Medya" at bounding box center [44, 166] width 44 height 6
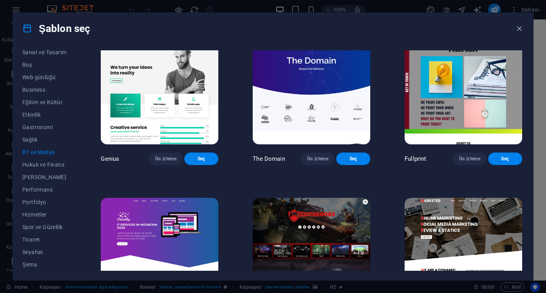
scroll to position [379, 0]
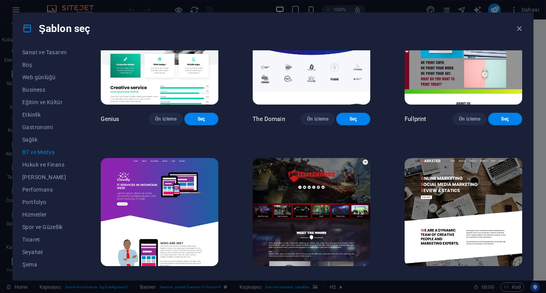
click at [315, 278] on span "Ön izleme" at bounding box center [317, 281] width 21 height 6
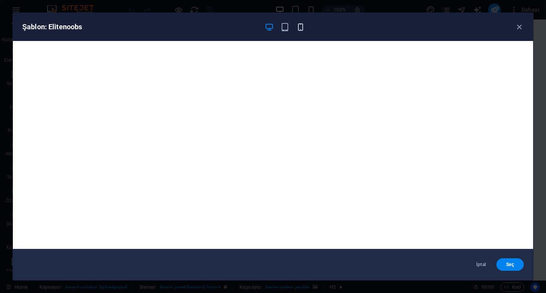
click at [298, 26] on icon "button" at bounding box center [300, 27] width 9 height 9
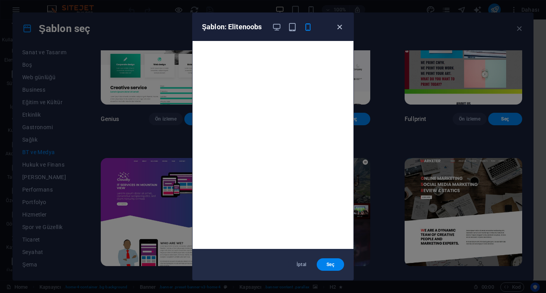
click at [341, 27] on icon "button" at bounding box center [339, 27] width 9 height 9
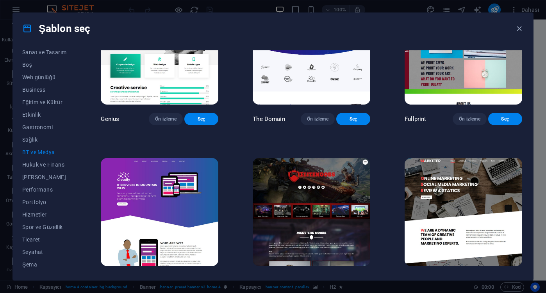
click at [172, 278] on span "Ön izleme" at bounding box center [165, 281] width 21 height 6
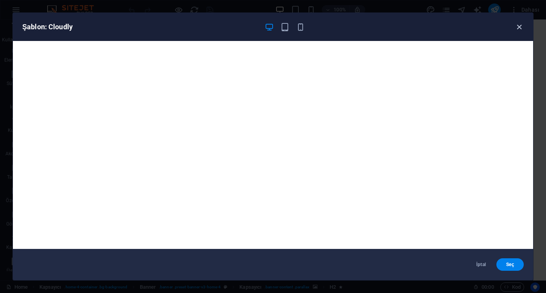
click at [520, 28] on icon "button" at bounding box center [519, 27] width 9 height 9
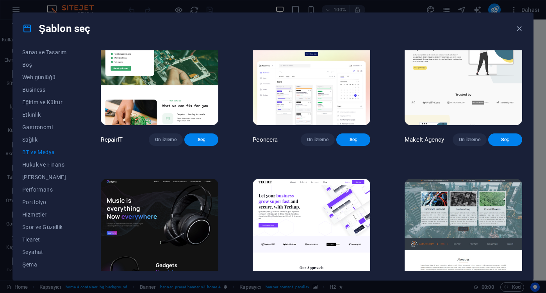
scroll to position [0, 0]
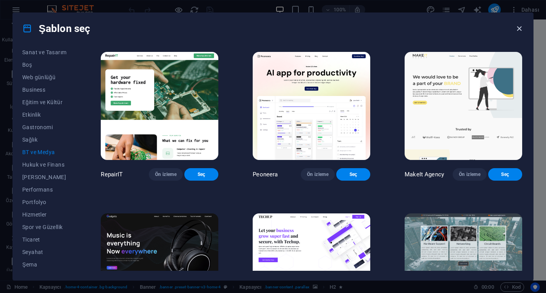
click at [519, 27] on icon "button" at bounding box center [519, 28] width 9 height 9
